Goal: Obtain resource: Download file/media

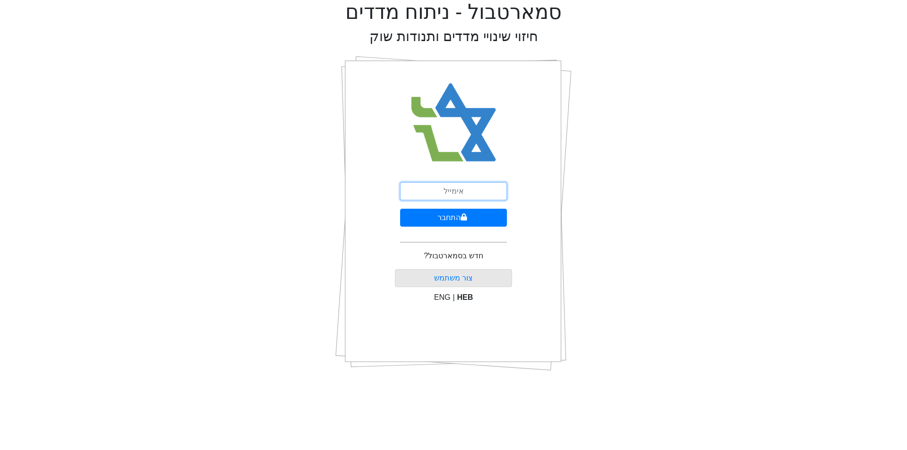
click at [438, 191] on input "email" at bounding box center [453, 191] width 107 height 18
type input "[EMAIL_ADDRESS][DOMAIN_NAME]"
click at [400, 209] on button "התחבר" at bounding box center [453, 218] width 107 height 18
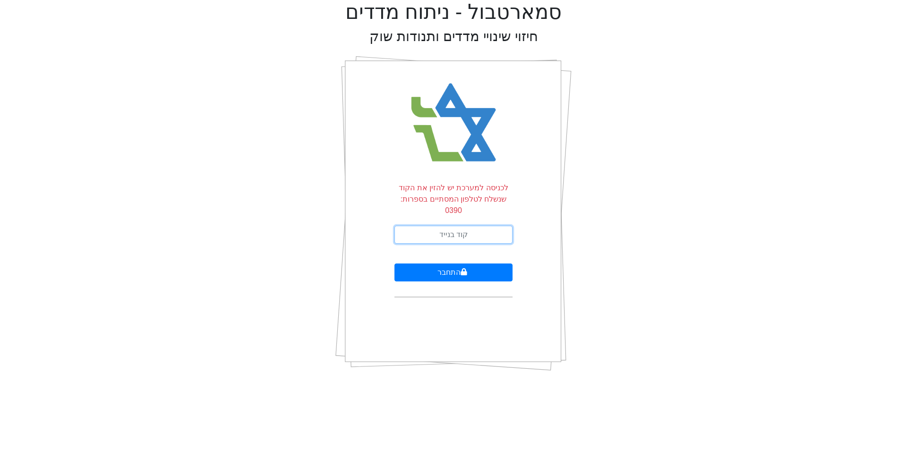
click at [454, 226] on input "text" at bounding box center [453, 235] width 118 height 18
type input "967144"
click at [394, 264] on button "התחבר" at bounding box center [453, 273] width 118 height 18
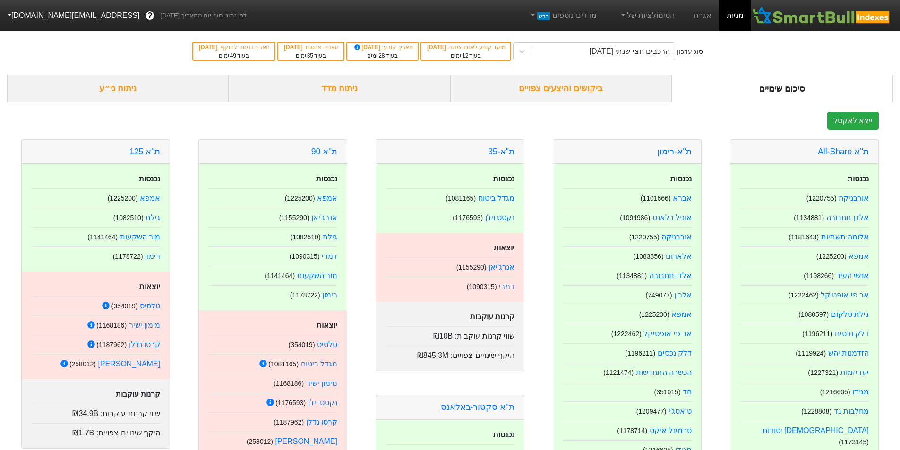
click at [552, 85] on div "ביקושים והיצעים צפויים" at bounding box center [561, 89] width 222 height 28
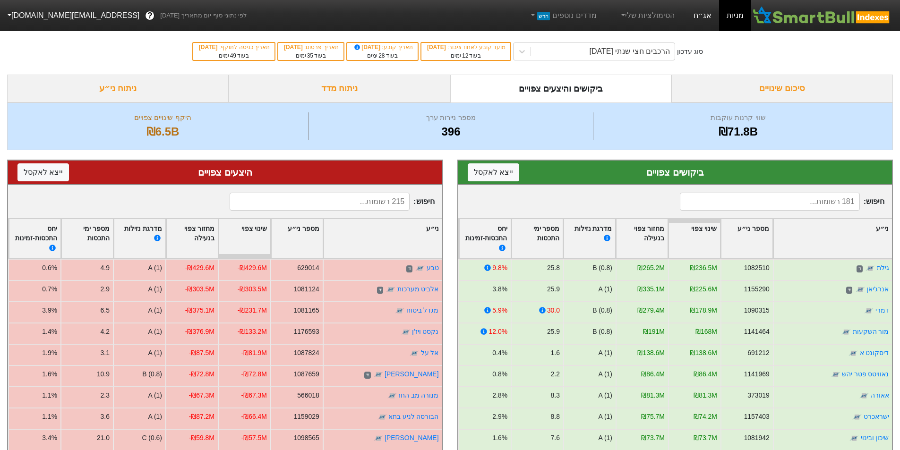
click at [698, 21] on link "אג״ח" at bounding box center [702, 15] width 33 height 31
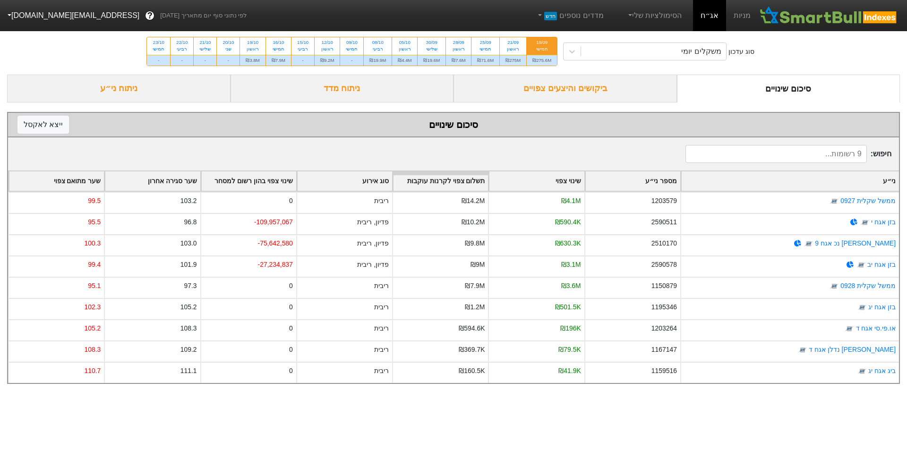
click at [545, 61] on div "₪275.6M" at bounding box center [542, 60] width 30 height 11
click at [542, 43] on input "18/09 חמישי ₪275.6M" at bounding box center [539, 40] width 6 height 6
click at [579, 85] on div "ביקושים והיצעים צפויים" at bounding box center [564, 89] width 223 height 28
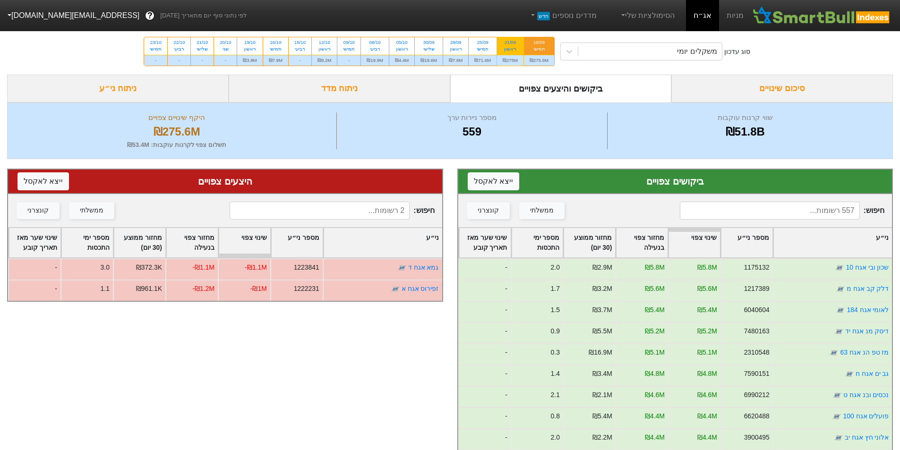
click at [511, 62] on div "₪275M" at bounding box center [510, 60] width 26 height 11
click at [510, 43] on input "21/09 ראשון ₪275M" at bounding box center [507, 40] width 6 height 6
radio input "true"
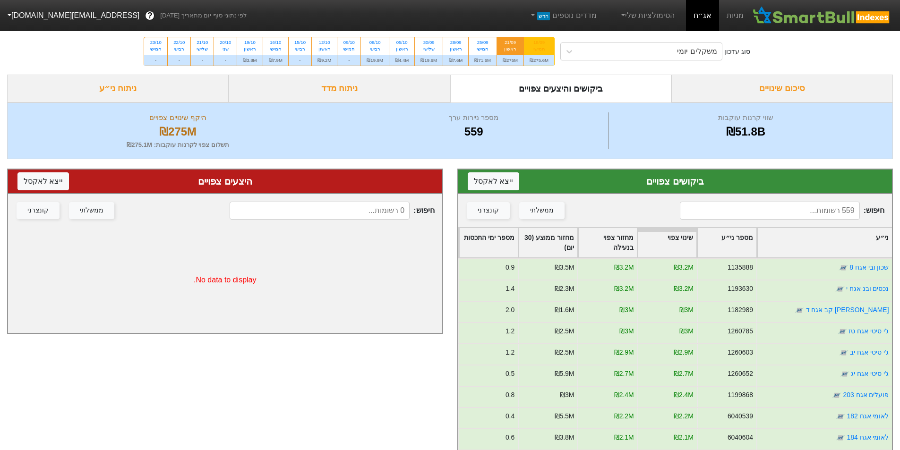
click at [544, 61] on div "₪275.6M" at bounding box center [539, 60] width 30 height 11
click at [539, 43] on input "18/09 חמישי ₪275.6M" at bounding box center [536, 40] width 6 height 6
radio input "true"
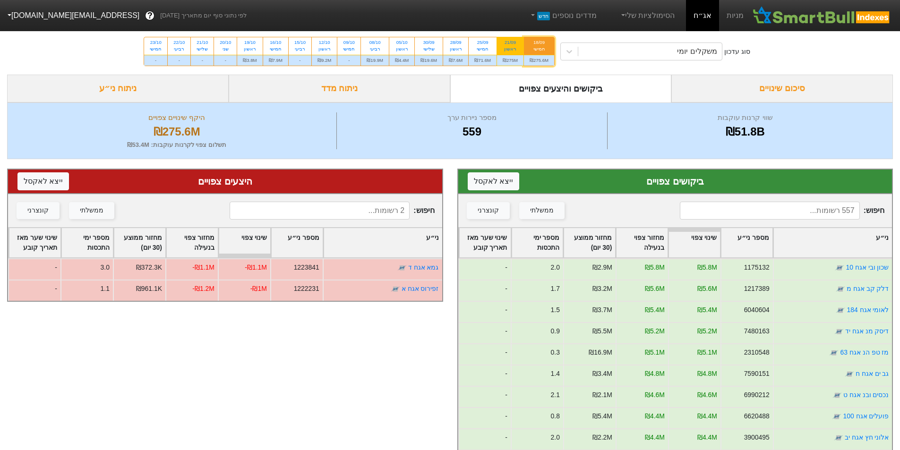
click at [511, 63] on div "₪275M" at bounding box center [510, 60] width 26 height 11
click at [510, 43] on input "21/09 ראשון ₪275M" at bounding box center [507, 40] width 6 height 6
radio input "true"
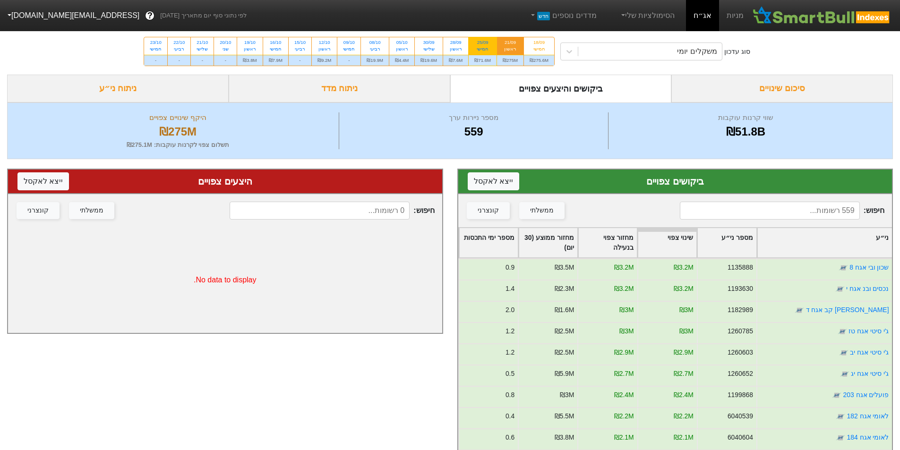
click at [484, 61] on div "₪71.6M" at bounding box center [483, 60] width 28 height 11
click at [483, 43] on input "25/09 חמישי ₪71.6M" at bounding box center [480, 40] width 6 height 6
radio input "true"
click at [511, 64] on div "₪275M" at bounding box center [510, 60] width 26 height 11
click at [510, 43] on input "21/09 ראשון ₪275M" at bounding box center [507, 40] width 6 height 6
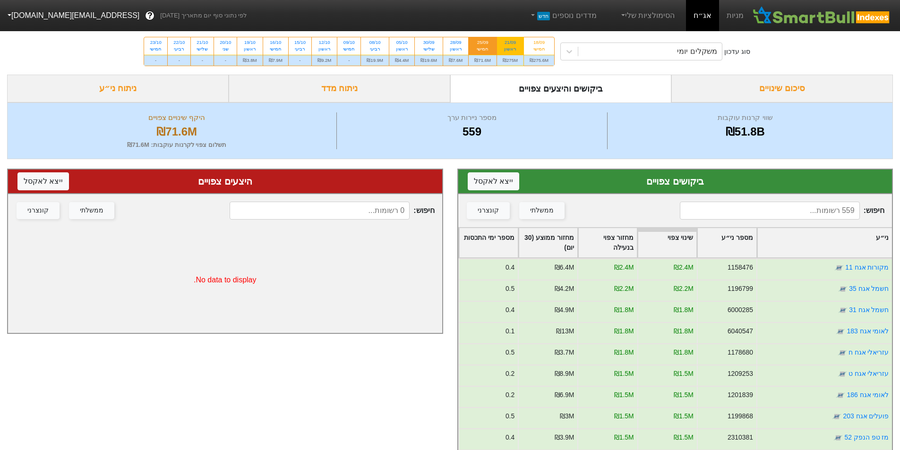
radio input "true"
click at [548, 58] on div "₪275.6M" at bounding box center [539, 60] width 30 height 11
click at [539, 43] on input "18/09 חמישי ₪275.6M" at bounding box center [536, 40] width 6 height 6
radio input "true"
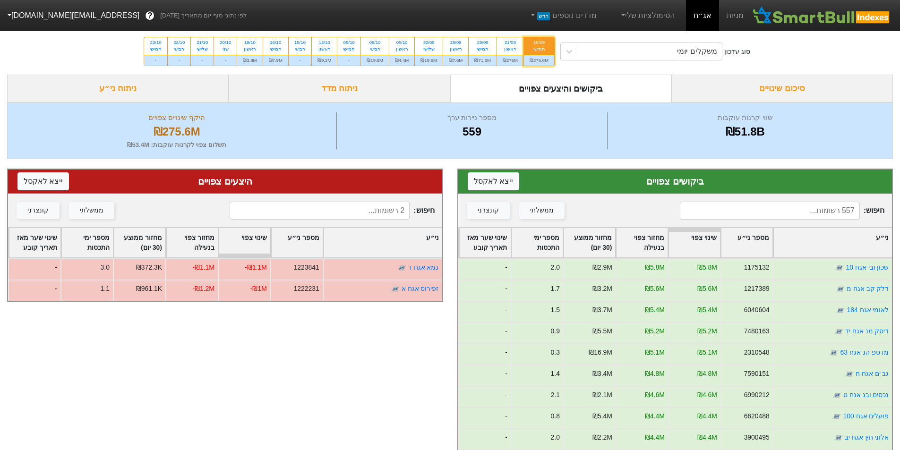
click at [815, 236] on div "ני״ע" at bounding box center [832, 242] width 119 height 29
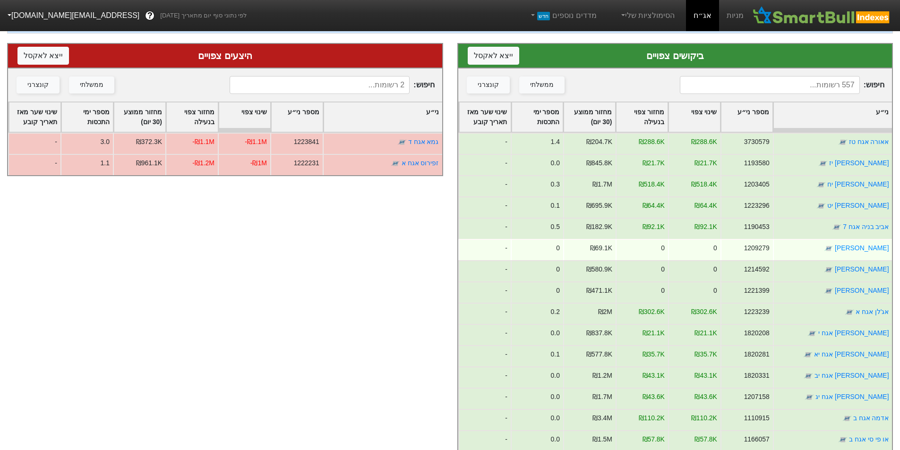
scroll to position [109, 0]
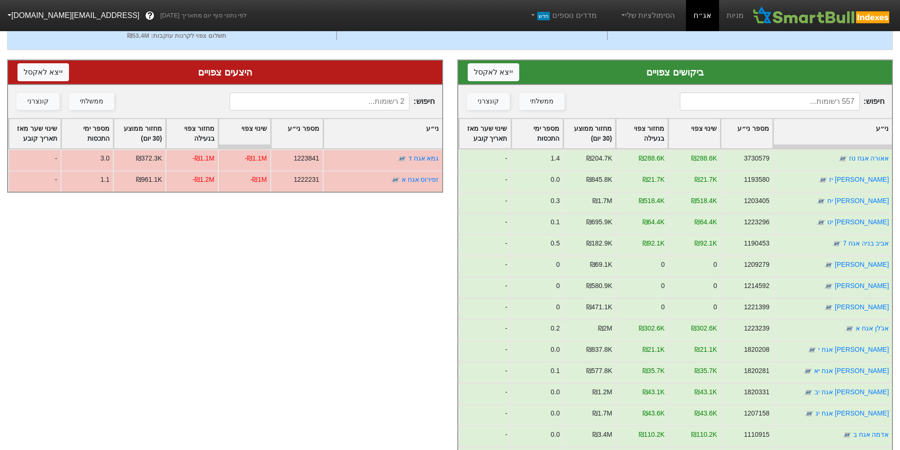
click at [695, 137] on div "שינוי צפוי" at bounding box center [693, 133] width 51 height 29
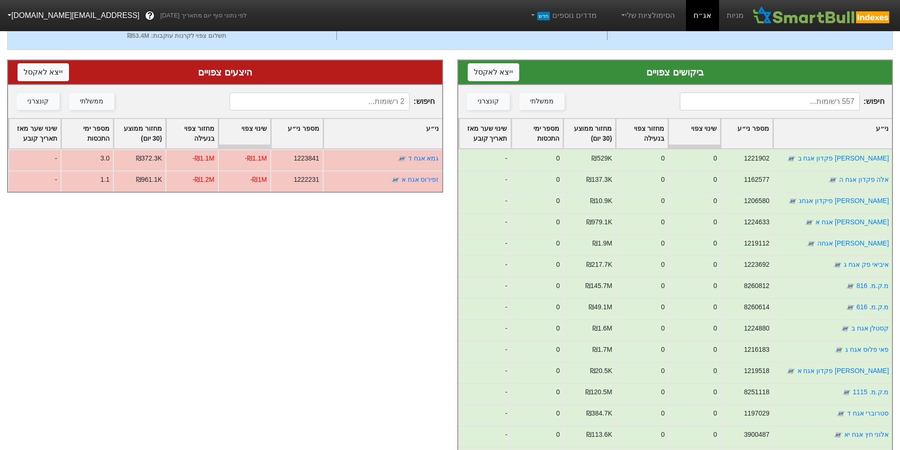
click at [695, 137] on div "שינוי צפוי" at bounding box center [693, 133] width 51 height 29
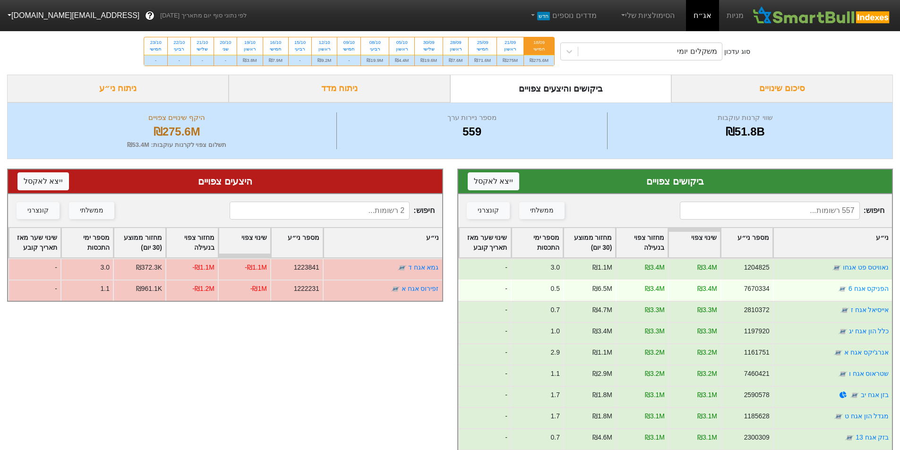
scroll to position [472, 0]
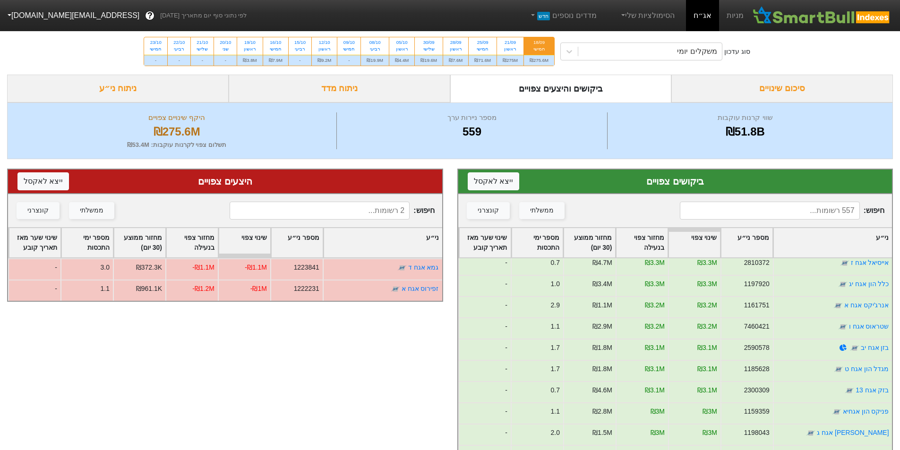
click at [555, 91] on div "ביקושים והיצעים צפויים" at bounding box center [561, 89] width 222 height 28
click at [568, 93] on div "ביקושים והיצעים צפויים" at bounding box center [561, 89] width 222 height 28
click at [535, 58] on div "₪275.6M" at bounding box center [539, 60] width 30 height 11
click at [535, 43] on input "18/09 חמישי ₪275.6M" at bounding box center [536, 40] width 6 height 6
click at [508, 58] on div "₪275M" at bounding box center [510, 60] width 26 height 11
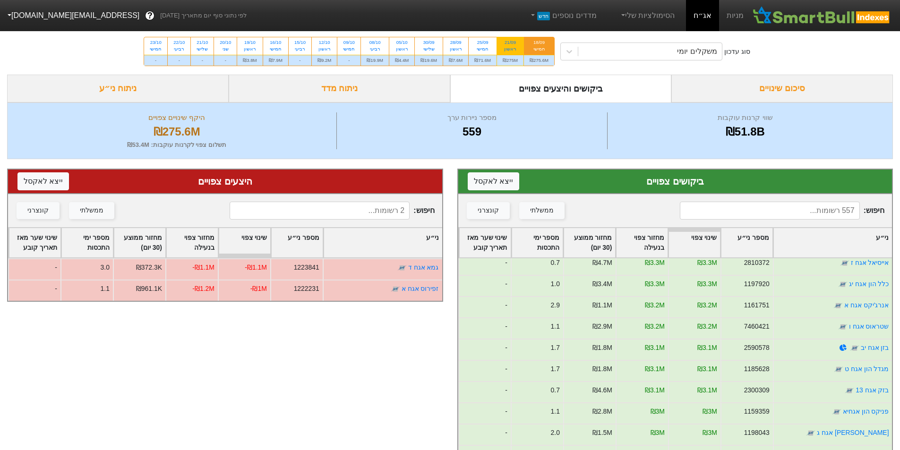
click at [508, 43] on input "21/09 ראשון ₪275M" at bounding box center [507, 40] width 6 height 6
radio input "true"
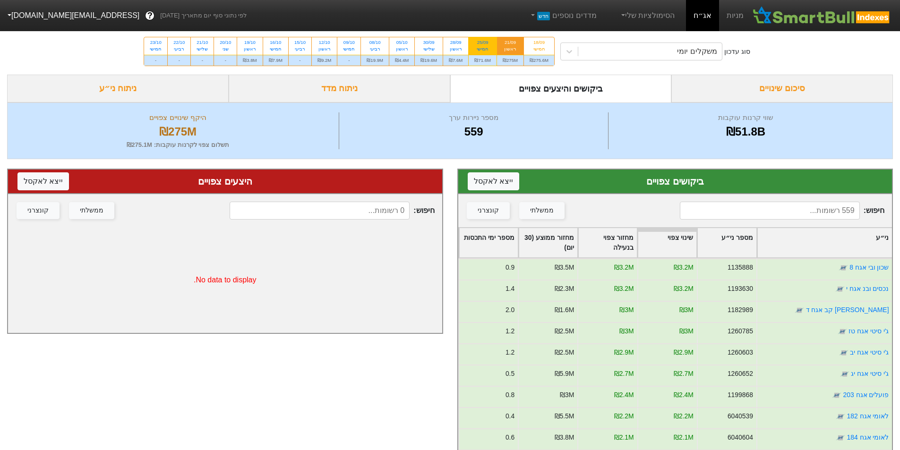
click at [485, 60] on div "₪71.6M" at bounding box center [483, 60] width 28 height 11
click at [483, 43] on input "25/09 חמישי ₪71.6M" at bounding box center [480, 40] width 6 height 6
radio input "true"
click at [504, 61] on div "₪275M" at bounding box center [510, 60] width 26 height 11
click at [504, 43] on input "21/09 ראשון ₪275M" at bounding box center [507, 40] width 6 height 6
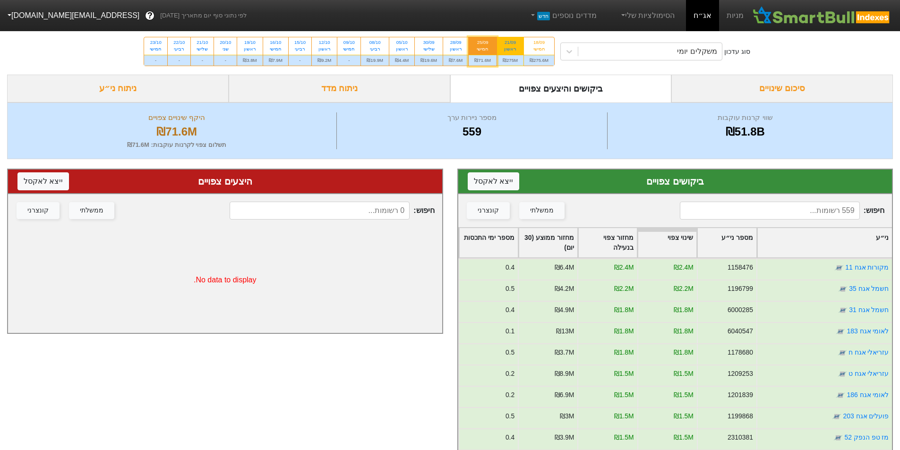
radio input "true"
click at [545, 61] on div "₪275.6M" at bounding box center [539, 60] width 30 height 11
click at [539, 43] on input "18/09 חמישי ₪275.6M" at bounding box center [536, 40] width 6 height 6
radio input "true"
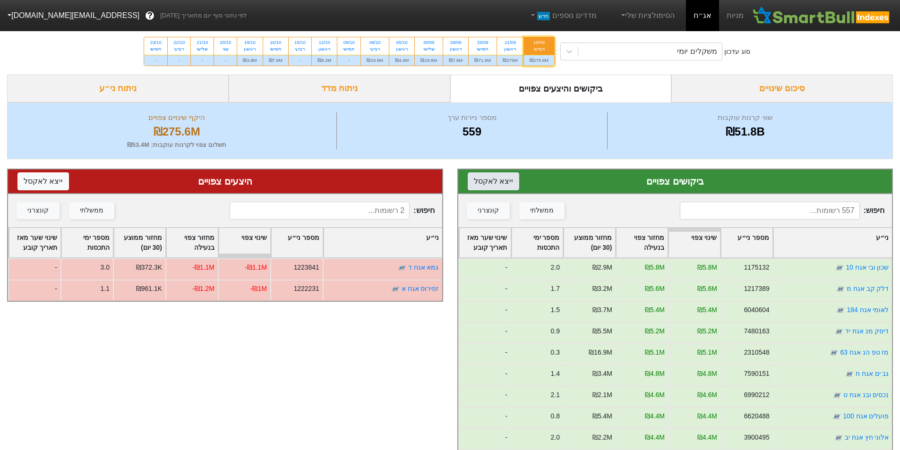
click at [499, 183] on button "ייצא ל אקסל" at bounding box center [493, 181] width 51 height 18
